Goal: Information Seeking & Learning: Learn about a topic

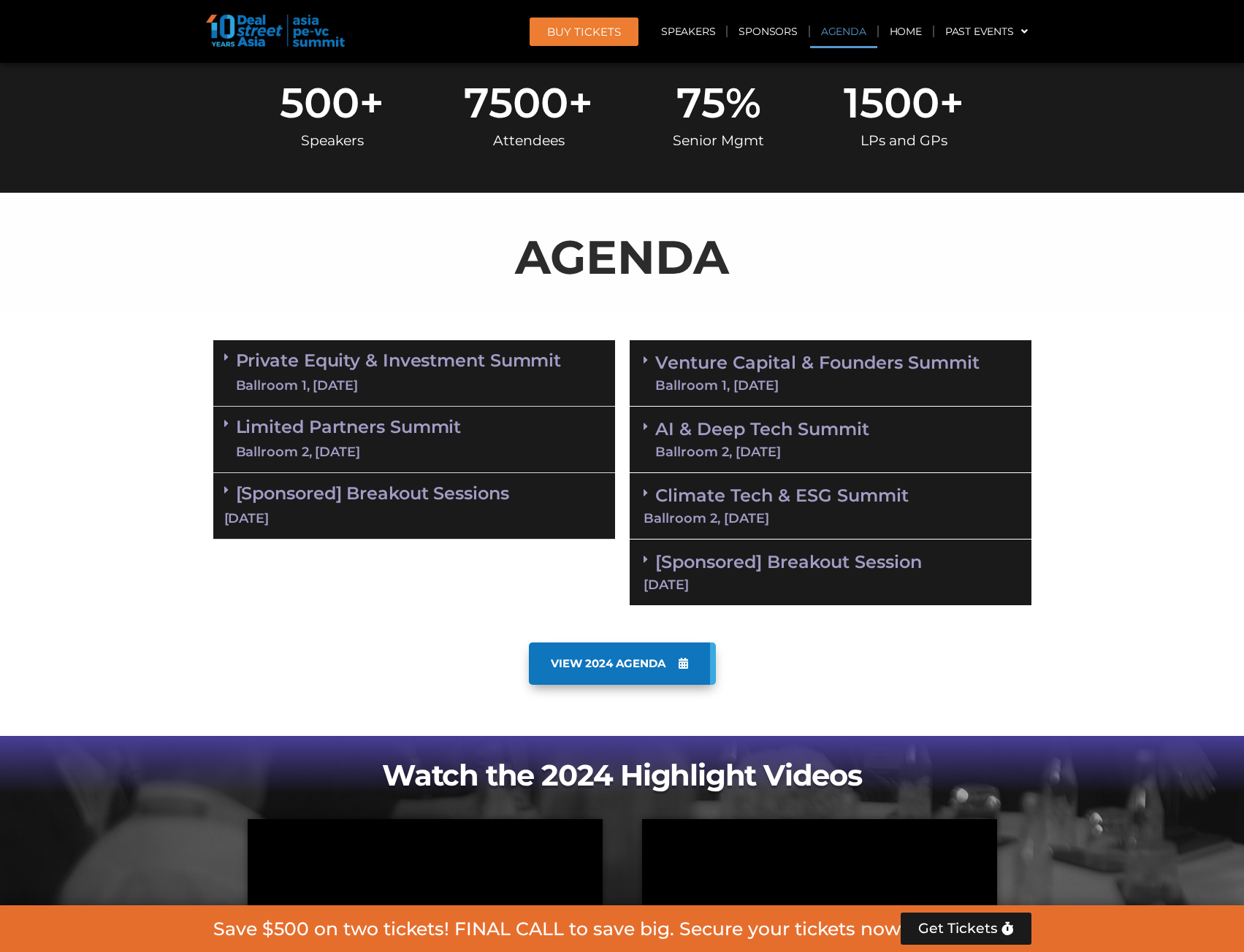
scroll to position [730, 0]
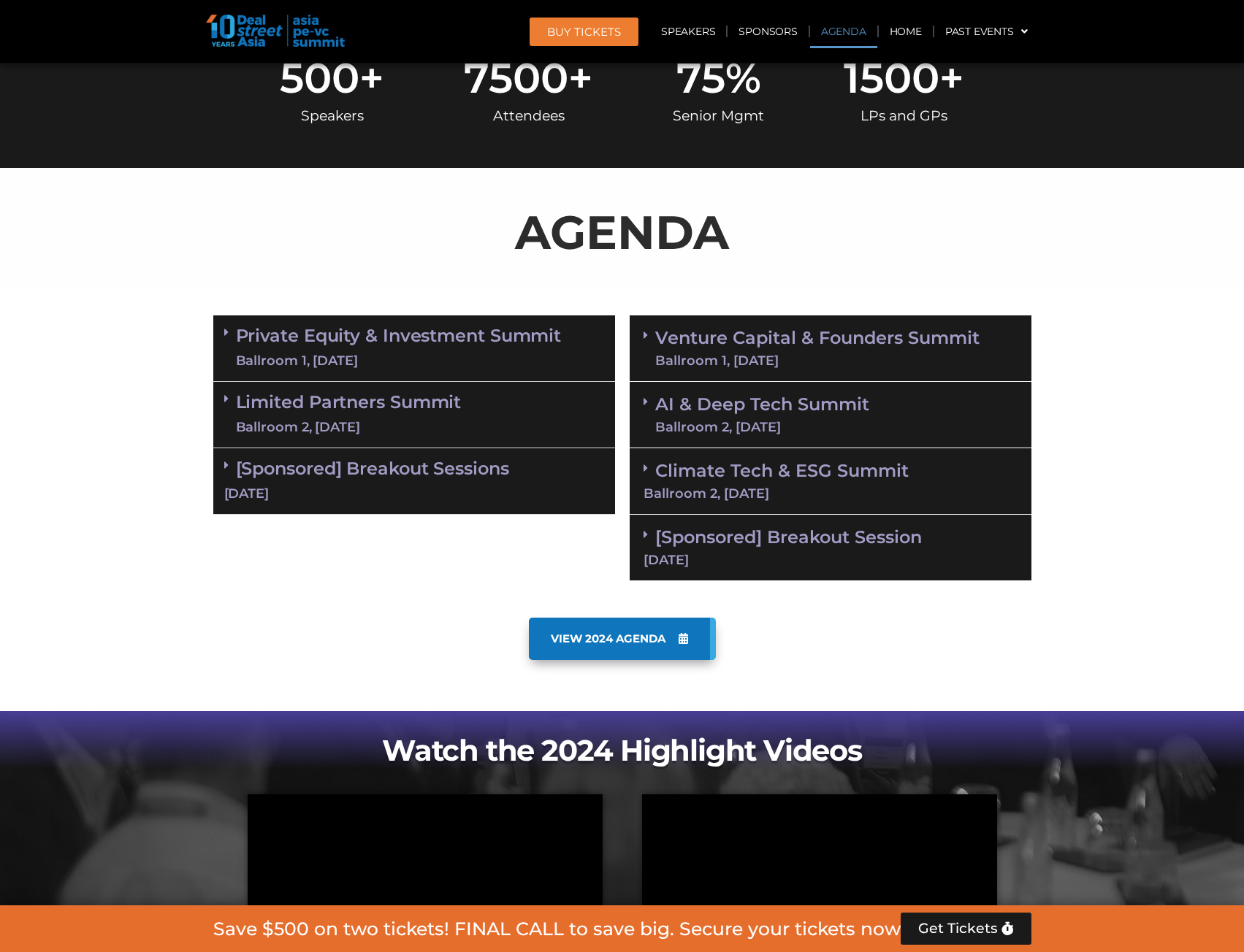
click at [788, 335] on link "Venture Capital & Founders​ Summit Ballroom 1, [DATE]" at bounding box center [817, 348] width 325 height 38
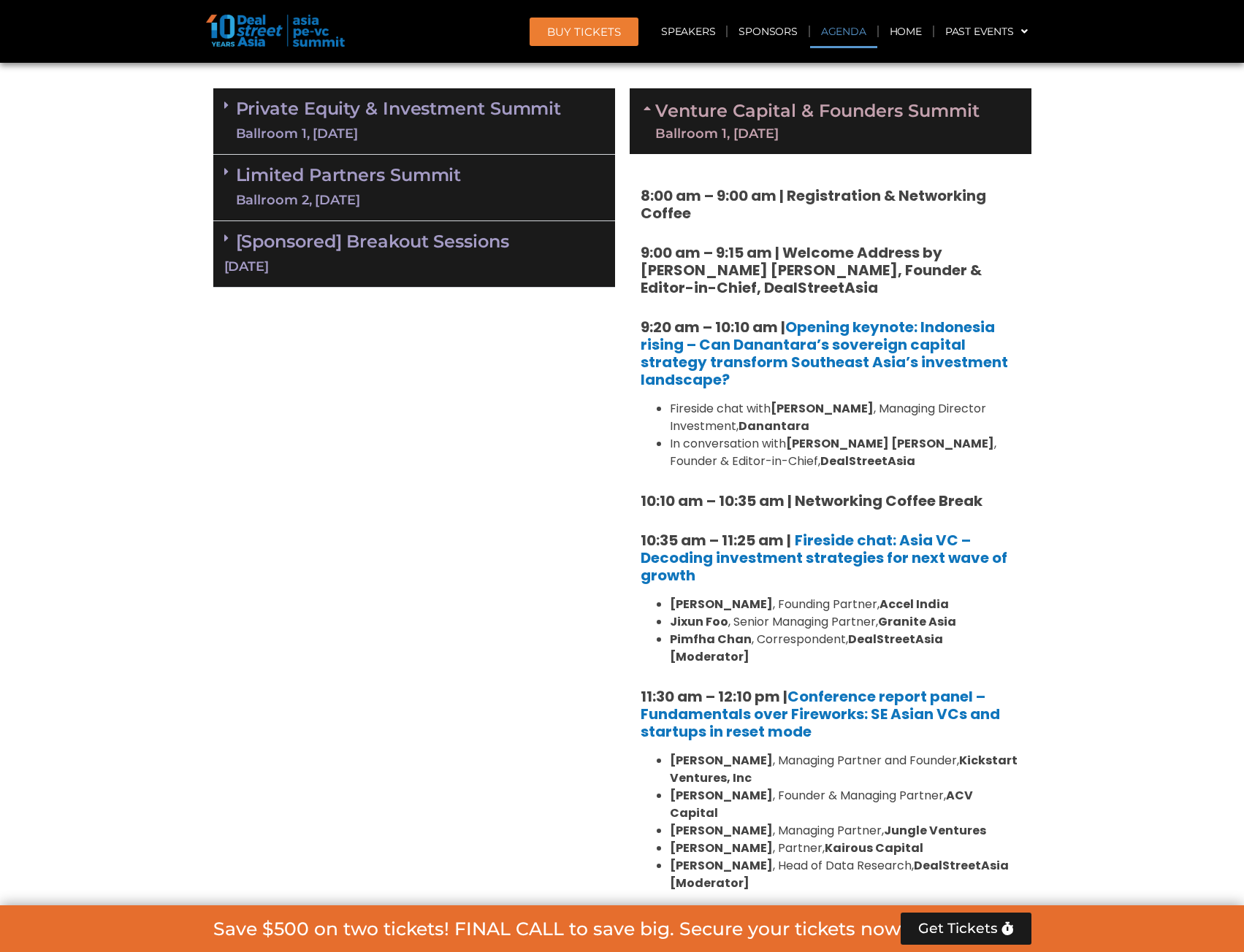
scroll to position [949, 0]
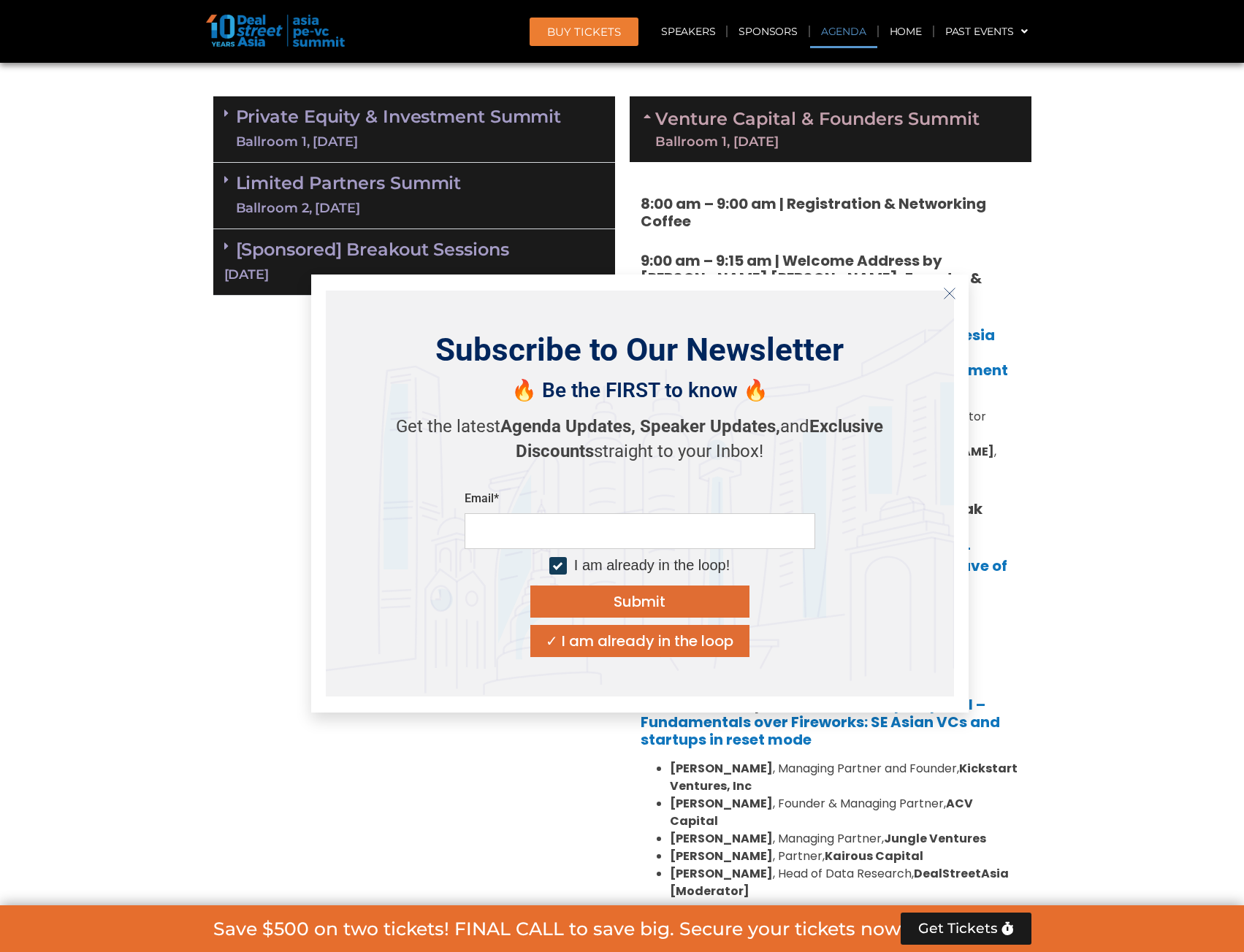
click at [949, 296] on icon "Close" at bounding box center [949, 294] width 13 height 13
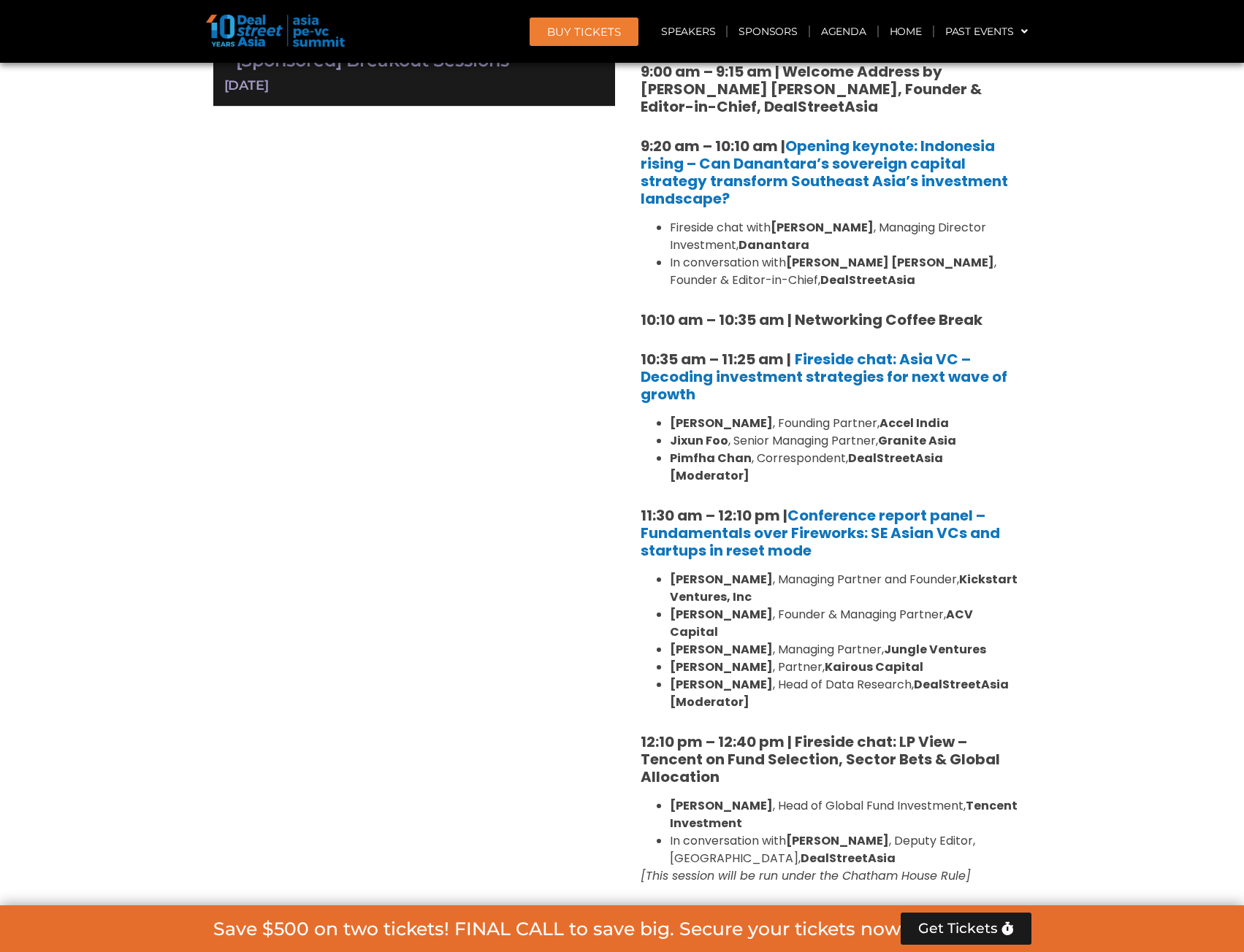
scroll to position [1169, 0]
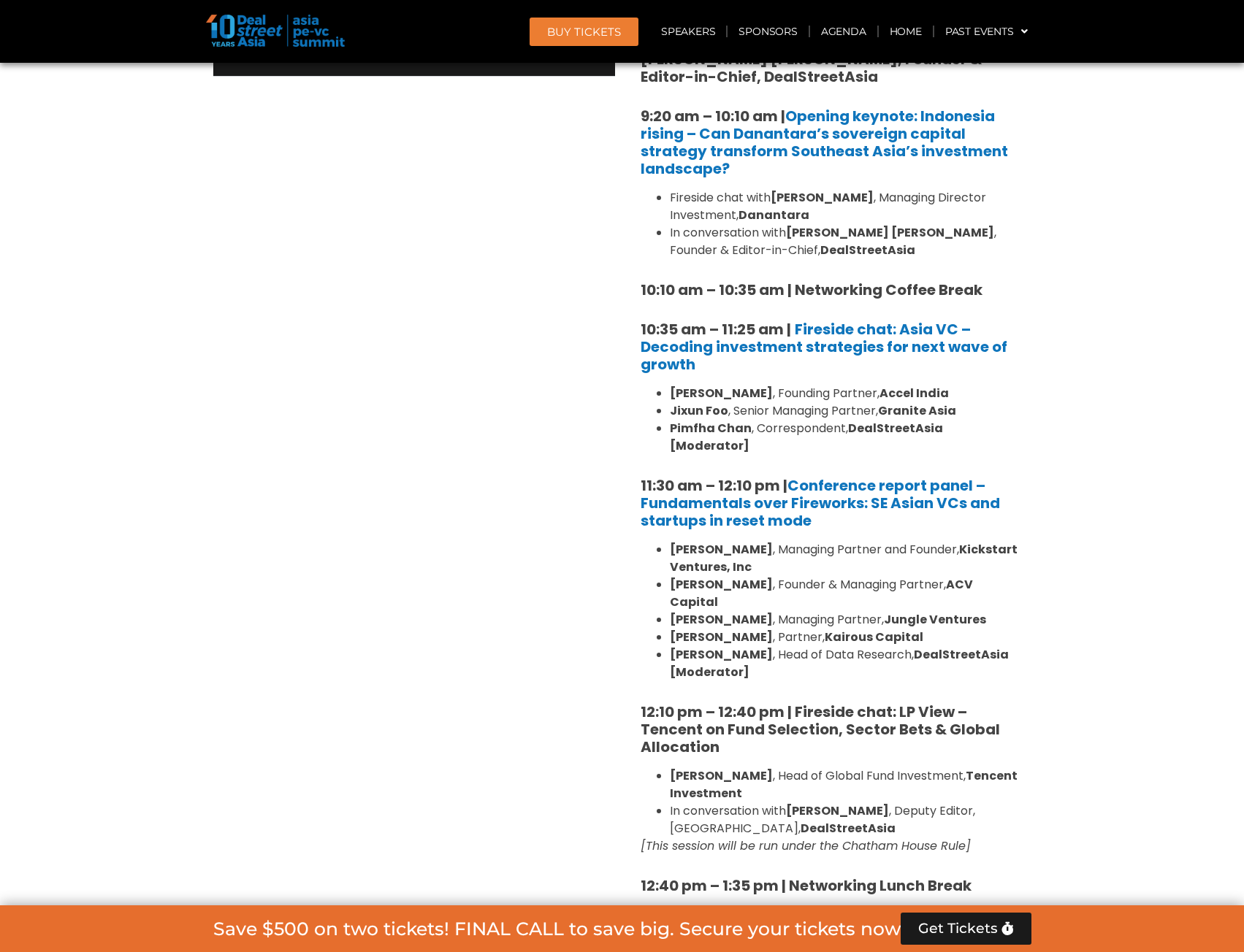
drag, startPoint x: 901, startPoint y: 197, endPoint x: 777, endPoint y: 197, distance: 124.0
click at [777, 197] on li "Fireside chat with [PERSON_NAME] , Managing Director Investment, Danantara" at bounding box center [845, 207] width 350 height 35
copy strong "[PERSON_NAME]"
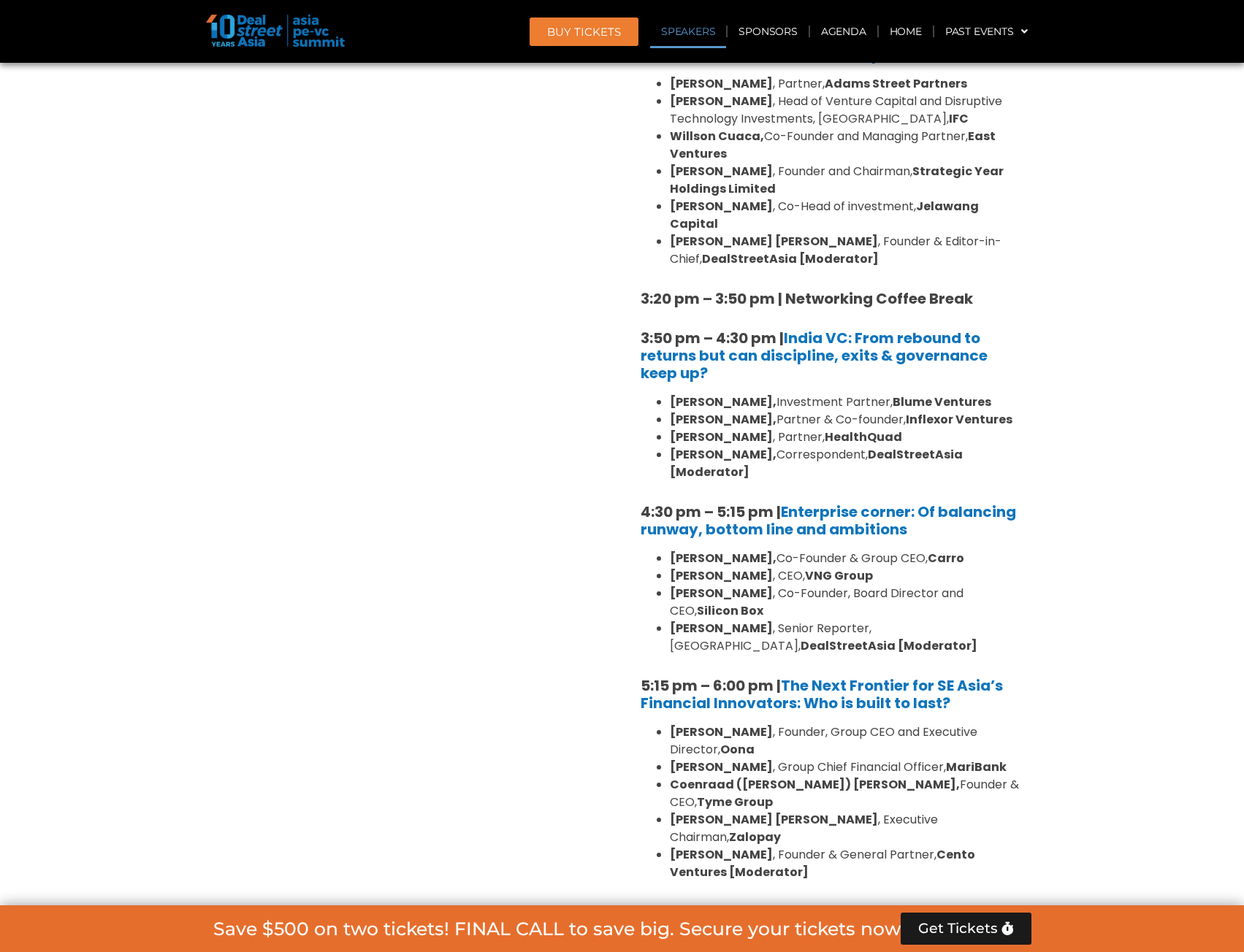
scroll to position [2264, 0]
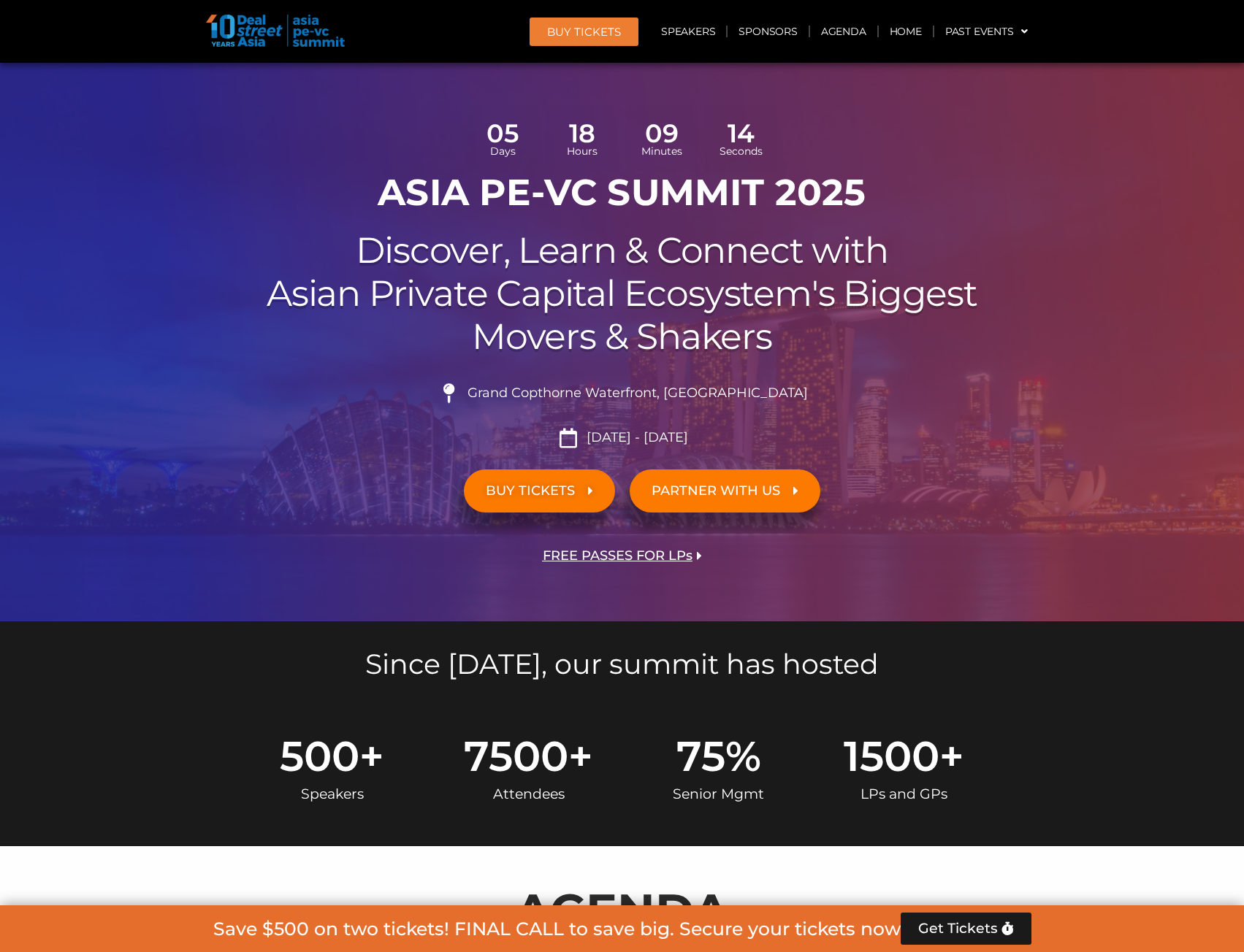
scroll to position [0, 0]
